Goal: Information Seeking & Learning: Learn about a topic

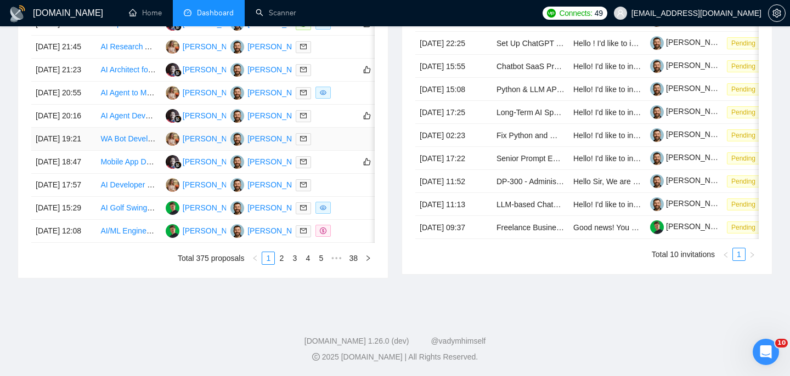
scroll to position [542, 0]
click at [282, 264] on link "2" at bounding box center [281, 258] width 12 height 12
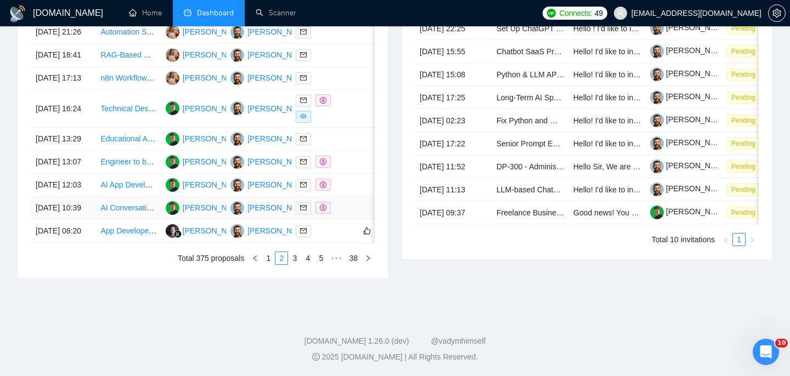
scroll to position [574, 0]
click at [270, 264] on link "1" at bounding box center [268, 258] width 12 height 12
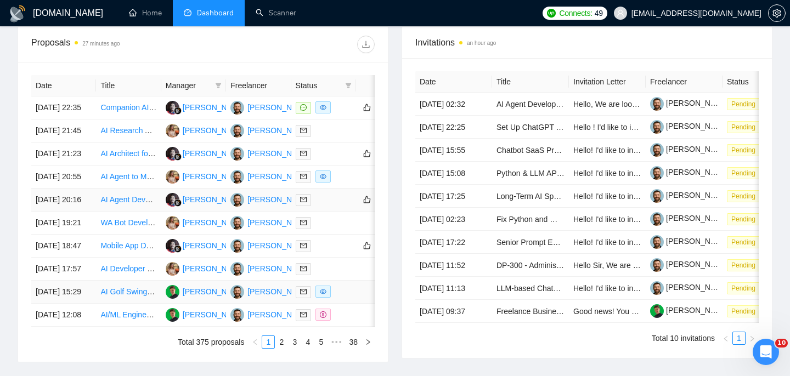
scroll to position [418, 0]
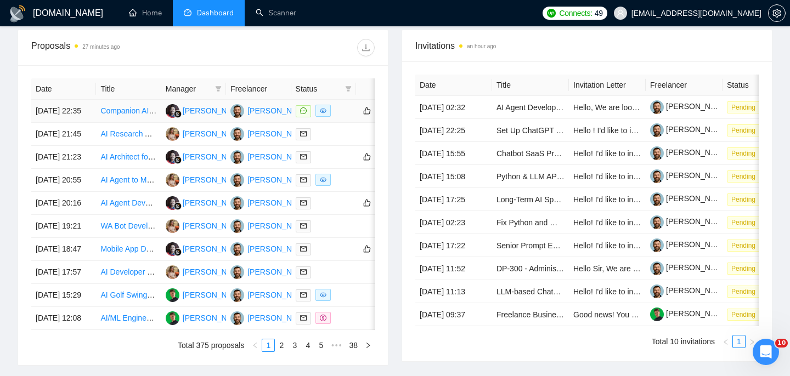
click at [138, 123] on td "Companion AI-Powered Telegram Bot Developer Needed" at bounding box center [128, 111] width 65 height 23
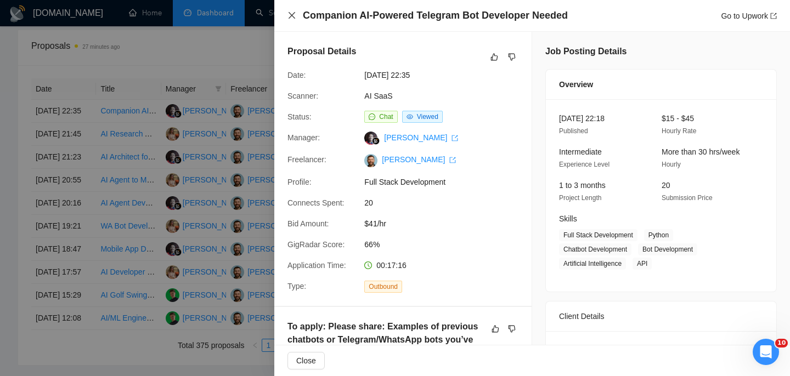
click at [290, 15] on icon "close" at bounding box center [291, 15] width 7 height 7
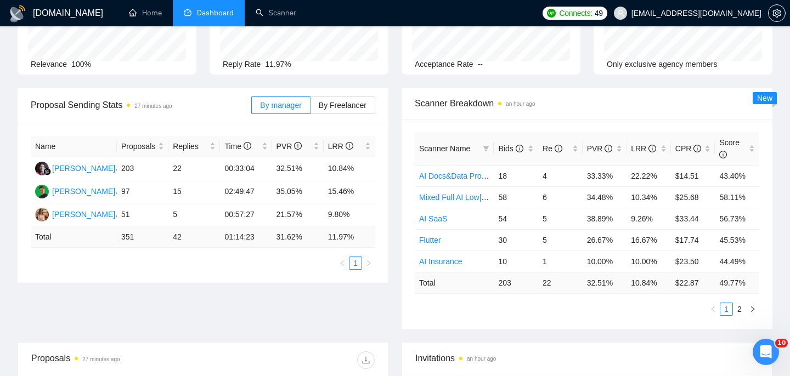
scroll to position [0, 0]
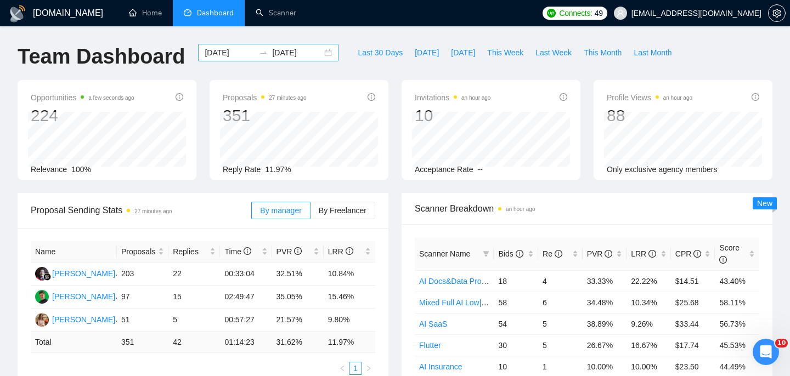
click at [320, 56] on div "2025-07-27 2025-08-26" at bounding box center [268, 53] width 140 height 18
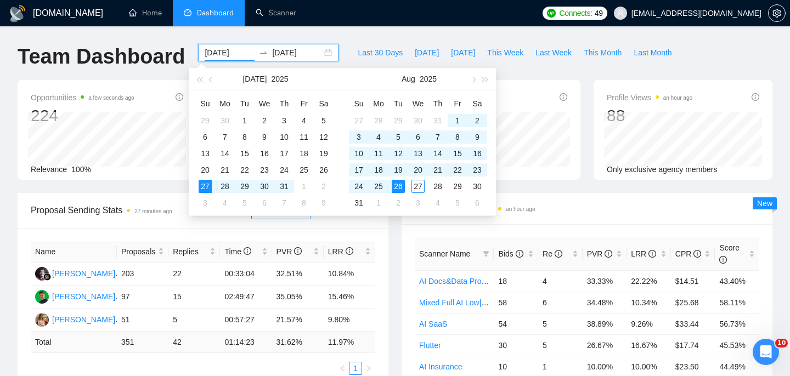
click at [320, 54] on div "2025-07-27 2025-08-26" at bounding box center [268, 53] width 140 height 18
type input "[DATE]"
click at [421, 185] on div "27" at bounding box center [417, 186] width 13 height 13
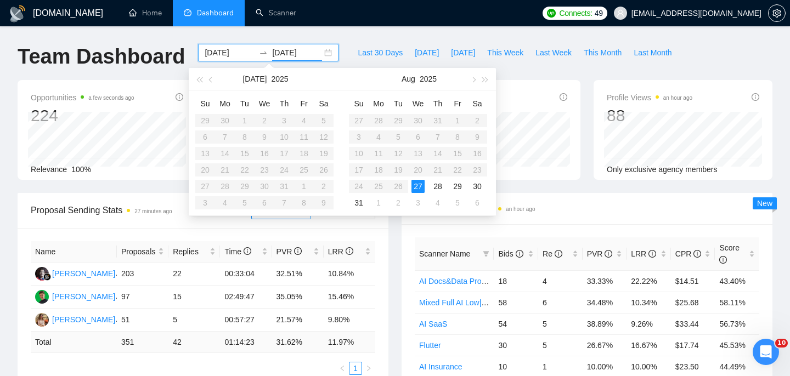
type input "[DATE]"
click at [443, 135] on table "Su Mo Tu We Th Fr Sa 27 28 29 30 31 1 2 3 4 5 6 7 8 9 10 11 12 13 14 15 16 17 1…" at bounding box center [418, 153] width 138 height 116
type input "[DATE]"
click at [421, 191] on div "27" at bounding box center [417, 186] width 13 height 13
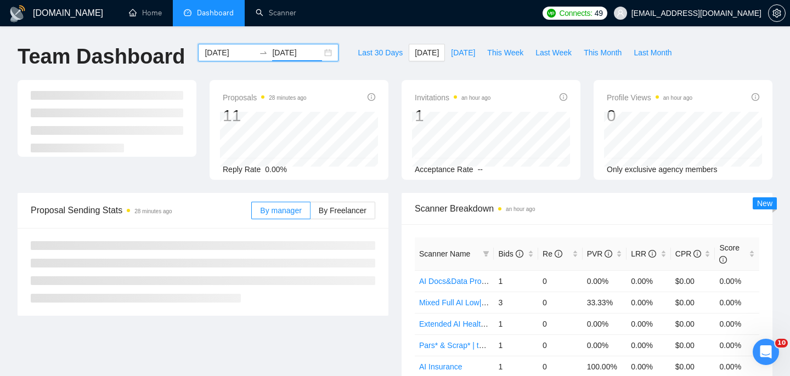
click at [319, 52] on div "2025-08-27 2025-08-27" at bounding box center [268, 53] width 140 height 18
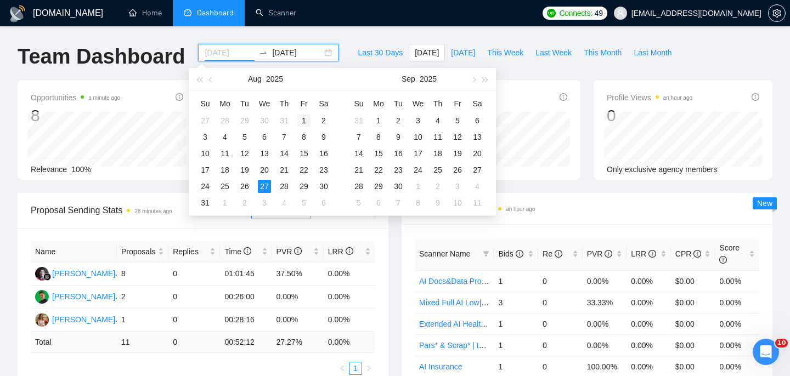
type input "[DATE]"
click at [305, 123] on div "1" at bounding box center [303, 120] width 13 height 13
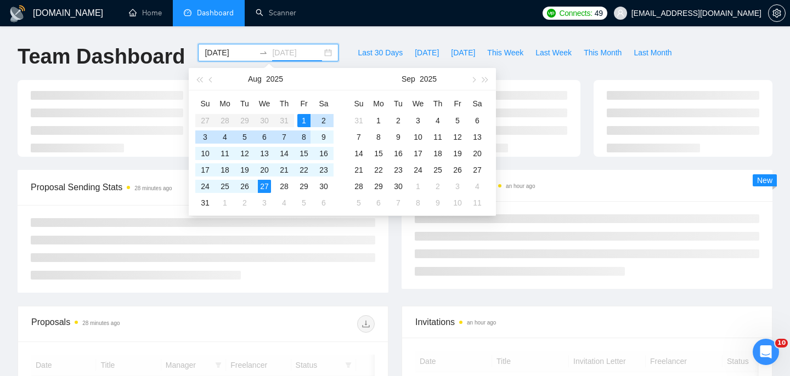
type input "[DATE]"
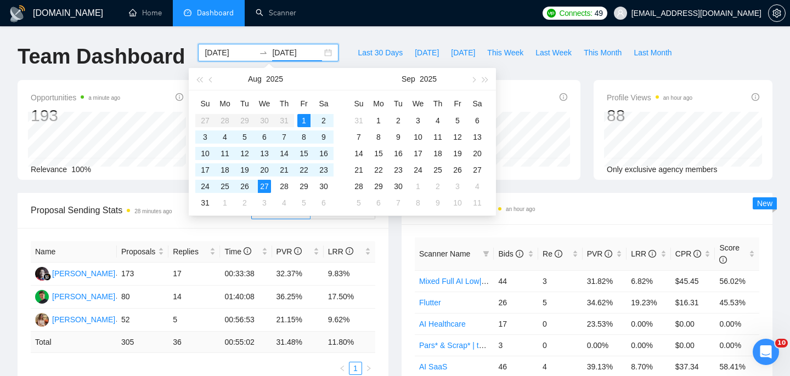
click at [386, 251] on div "Name Proposals Replies Time PVR LRR Syahrowi Syahrowi 173 17 00:33:38 32.37% 9.…" at bounding box center [203, 308] width 371 height 160
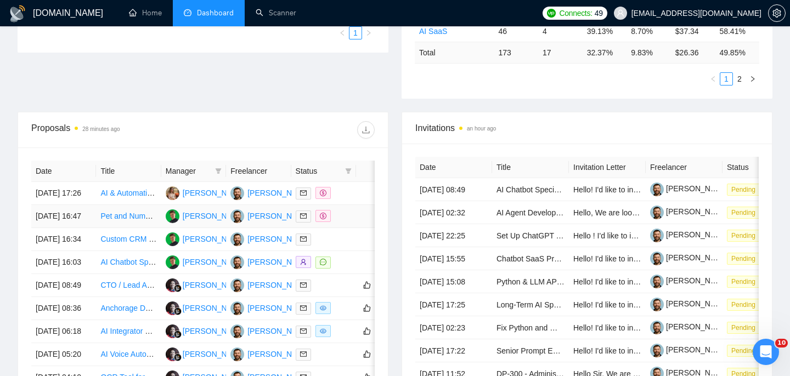
scroll to position [345, 0]
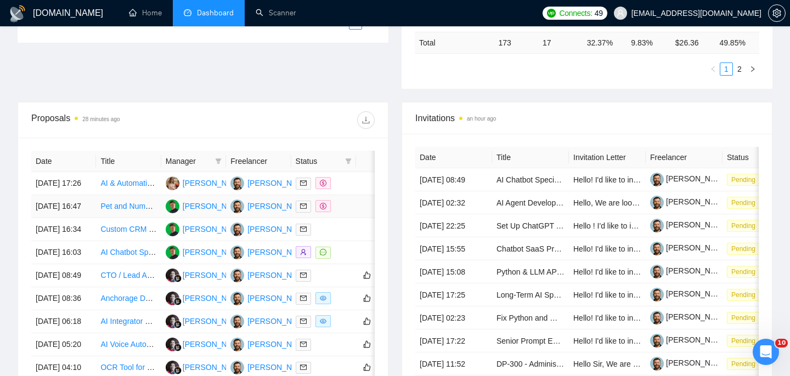
click at [83, 218] on td "[DATE] 16:47" at bounding box center [63, 206] width 65 height 23
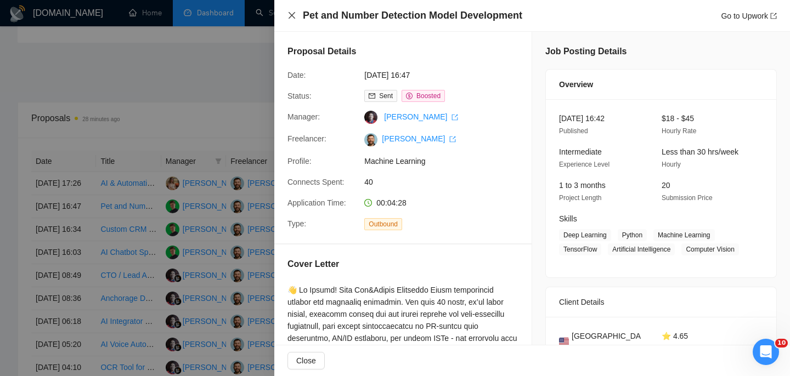
click at [292, 14] on icon "close" at bounding box center [291, 15] width 9 height 9
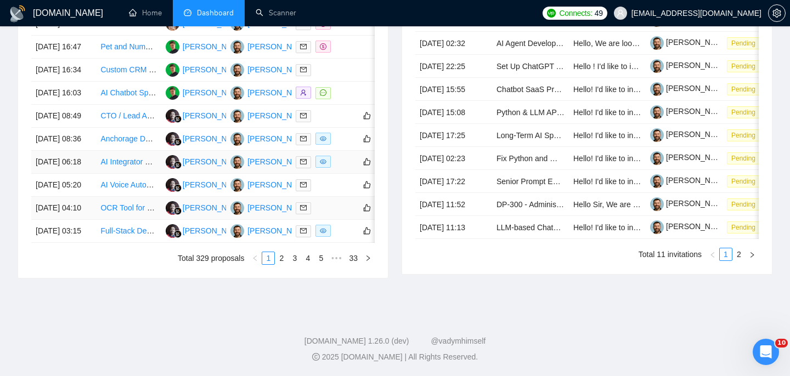
scroll to position [565, 0]
click at [284, 264] on link "2" at bounding box center [281, 258] width 12 height 12
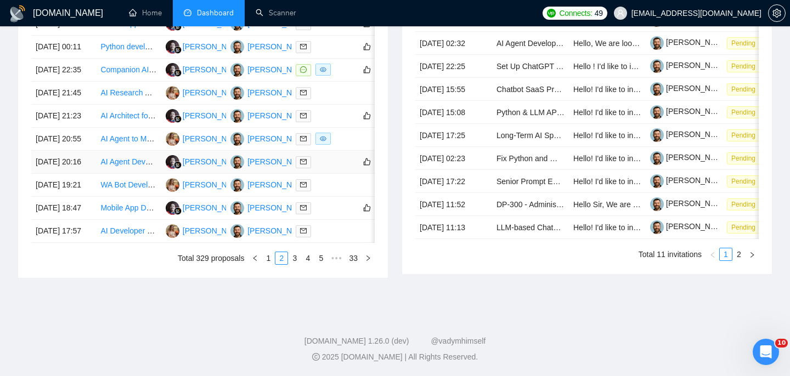
scroll to position [523, 0]
click at [89, 151] on td "26 Aug, 2025 20:55" at bounding box center [63, 139] width 65 height 23
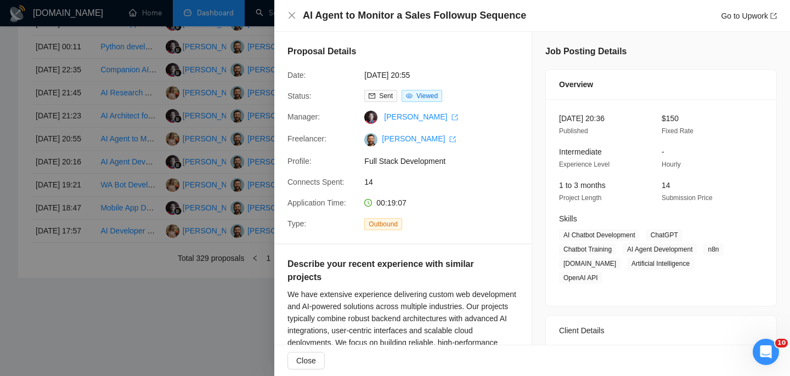
click at [369, 18] on h4 "AI Agent to Monitor a Sales Followup Sequence" at bounding box center [414, 16] width 223 height 14
copy h4 "AI Agent to Monitor a Sales Followup Sequence"
click at [296, 13] on div "AI Agent to Monitor a Sales Followup Sequence Go to Upwork" at bounding box center [531, 16] width 489 height 14
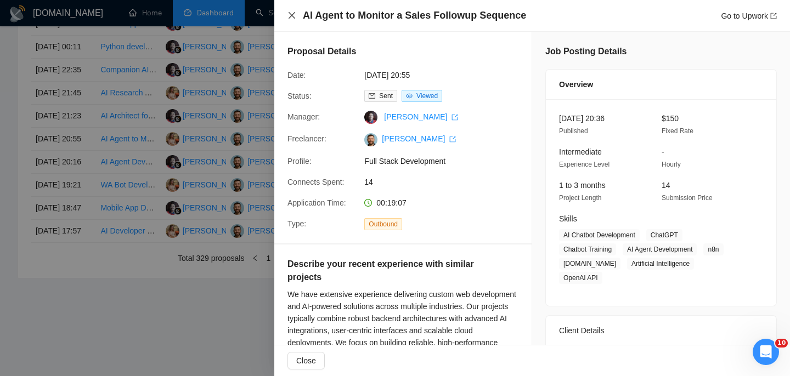
click at [292, 16] on icon "close" at bounding box center [291, 15] width 7 height 7
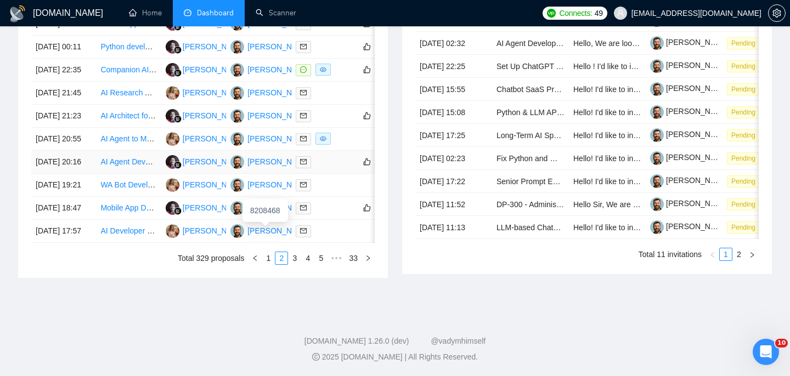
scroll to position [563, 0]
click at [267, 264] on link "1" at bounding box center [268, 258] width 12 height 12
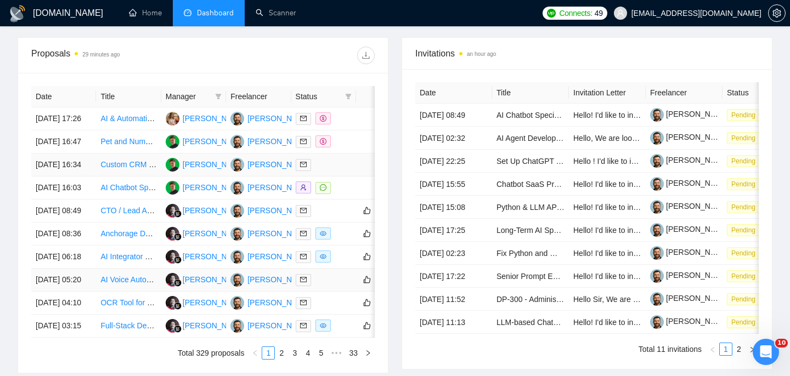
scroll to position [411, 0]
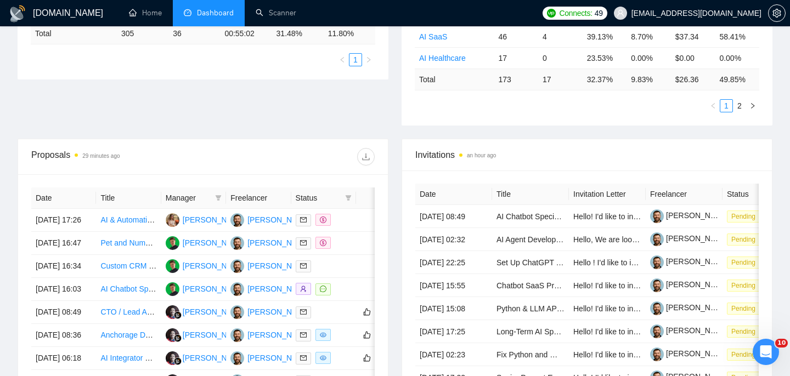
scroll to position [328, 0]
